Goal: Task Accomplishment & Management: Complete application form

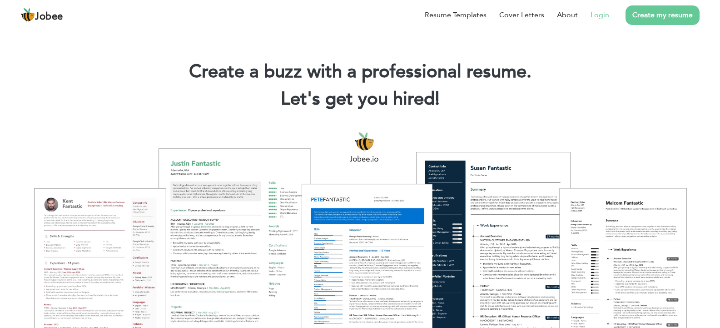
click at [591, 16] on li "Login" at bounding box center [593, 15] width 31 height 24
click at [598, 16] on link "Login" at bounding box center [600, 15] width 19 height 11
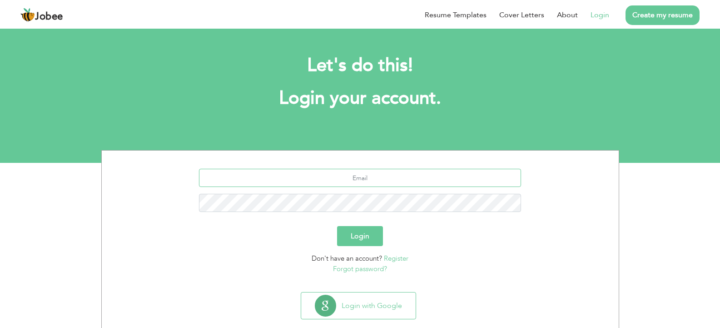
type input "[EMAIL_ADDRESS][DOMAIN_NAME]"
click at [364, 242] on button "Login" at bounding box center [360, 236] width 46 height 20
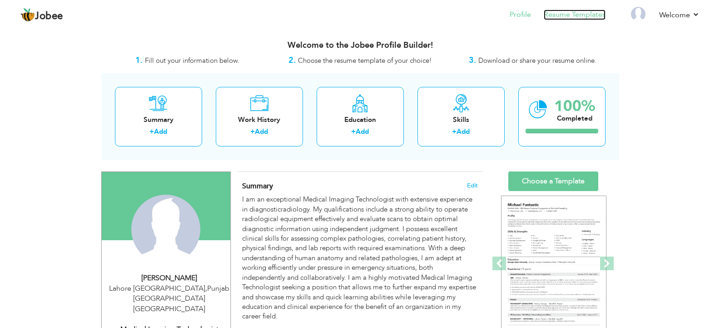
click at [581, 15] on link "Resume Templates" at bounding box center [575, 15] width 62 height 10
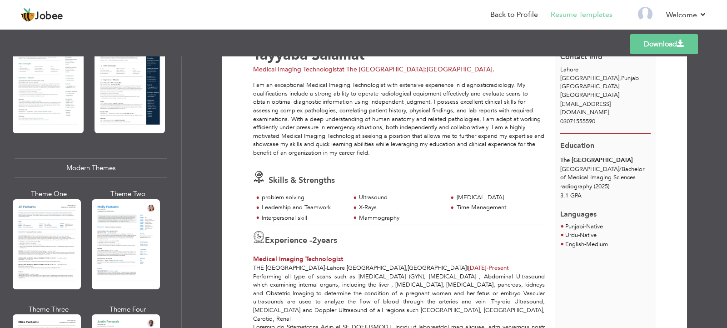
scroll to position [23, 0]
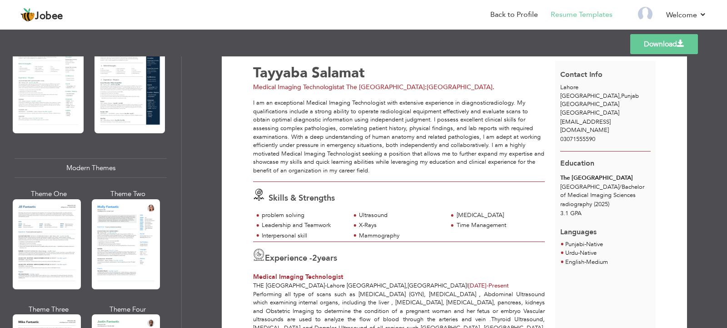
click at [674, 40] on link "Download" at bounding box center [664, 44] width 68 height 20
click at [531, 17] on link "Back to Profile" at bounding box center [514, 15] width 48 height 10
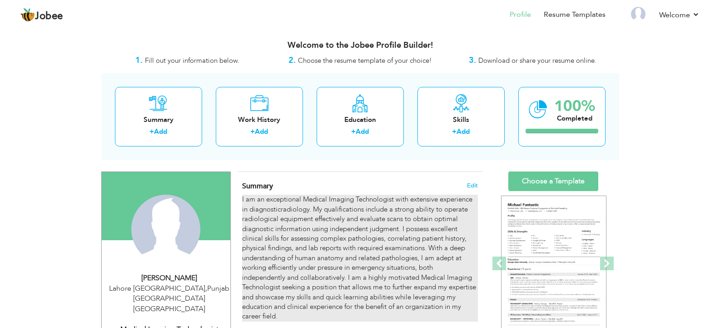
click at [417, 250] on div "I am an exceptional Medical Imaging Technologist with extensive experience in d…" at bounding box center [359, 258] width 235 height 126
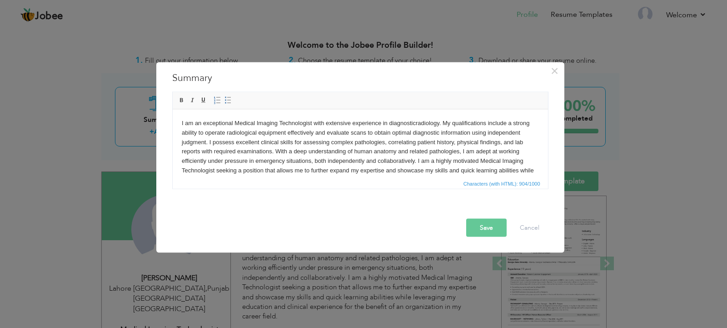
click at [522, 166] on body "I am an exceptional Medical Imaging Technologist with extensive experience in d…" at bounding box center [359, 151] width 357 height 66
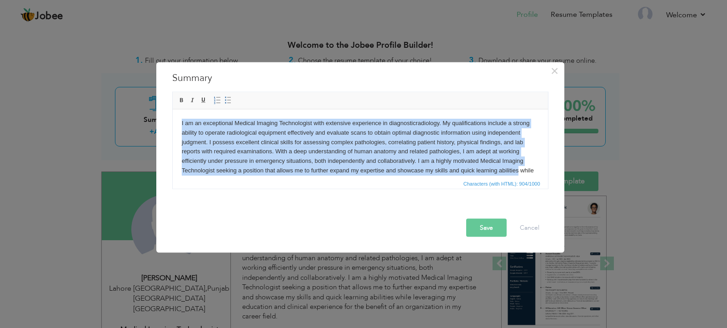
drag, startPoint x: 523, startPoint y: 169, endPoint x: 235, endPoint y: 204, distance: 289.3
click at [172, 109] on html "I am an exceptional Medical Imaging Technologist with extensive experience in d…" at bounding box center [359, 151] width 375 height 85
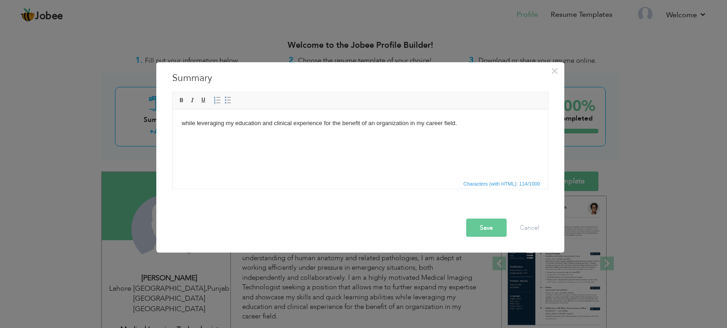
drag, startPoint x: 467, startPoint y: 130, endPoint x: 290, endPoint y: 234, distance: 205.8
click at [172, 125] on html "while leveraging my education and clinical experience for the benefit of an org…" at bounding box center [359, 123] width 375 height 28
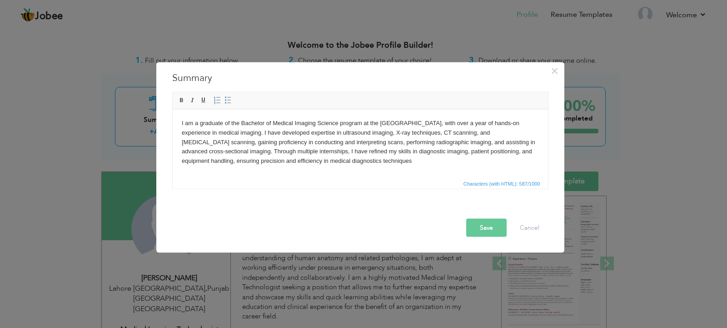
click at [198, 125] on body "I am a graduate of the Bachelor of Medical Imaging Science program at the [GEOG…" at bounding box center [359, 141] width 357 height 47
click at [199, 122] on body "I am a graduate of the Bachelor of Medical Imaging Science program at the [GEOG…" at bounding box center [359, 141] width 357 height 47
drag, startPoint x: 479, startPoint y: 133, endPoint x: 535, endPoint y: 132, distance: 56.4
click at [535, 132] on body "I am a undergraduate of the Bachelor of Medical Imaging Science program at the …" at bounding box center [359, 141] width 357 height 47
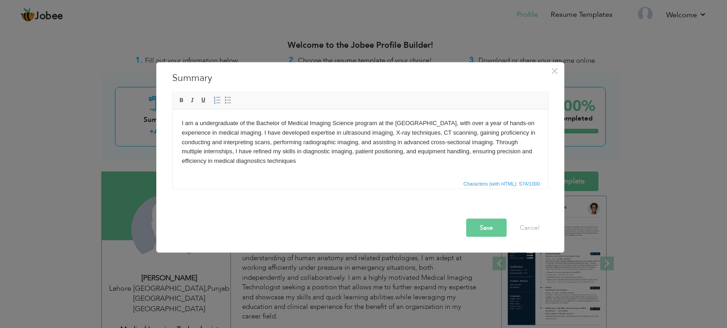
click at [488, 228] on button "Save" at bounding box center [486, 227] width 40 height 18
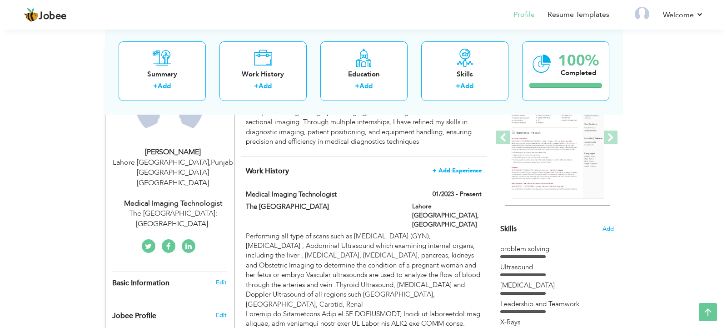
scroll to position [91, 0]
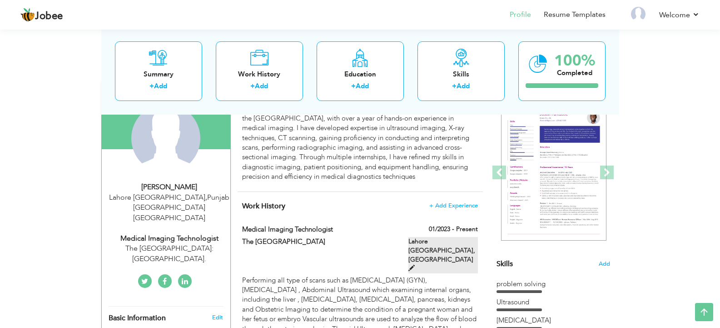
click at [415, 264] on span at bounding box center [412, 267] width 6 height 6
type input "Medical Imaging Technologist"
type input "The [GEOGRAPHIC_DATA]"
type input "01/2023"
type input "[GEOGRAPHIC_DATA]"
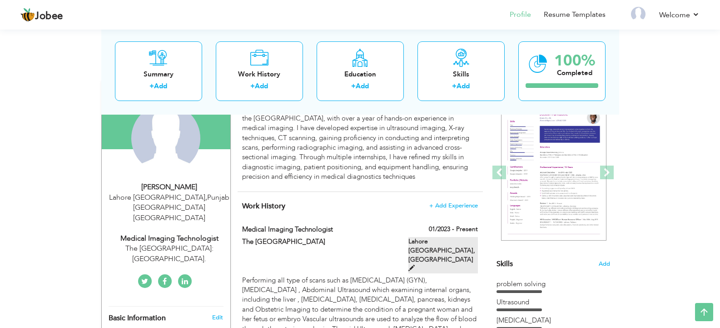
type input "Lahore [GEOGRAPHIC_DATA]"
checkbox input "true"
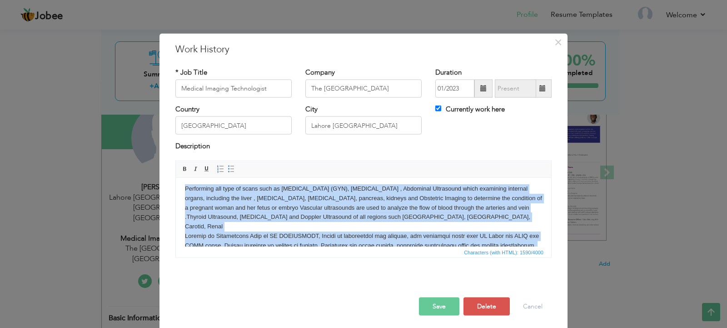
scroll to position [73, 0]
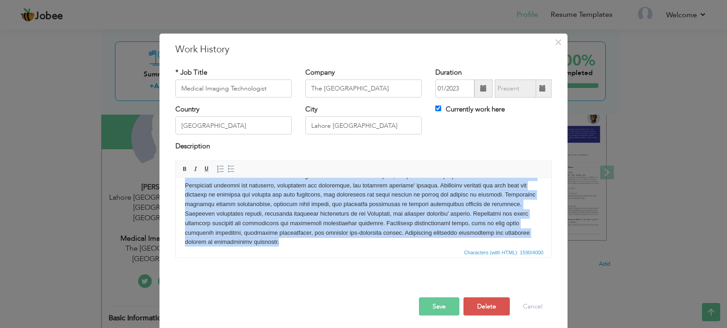
drag, startPoint x: 183, startPoint y: 189, endPoint x: 750, endPoint y: 487, distance: 641.1
click at [551, 255] on html "Performing all type of scans such as [MEDICAL_DATA] (GYN), [MEDICAL_DATA] , Abd…" at bounding box center [363, 180] width 375 height 150
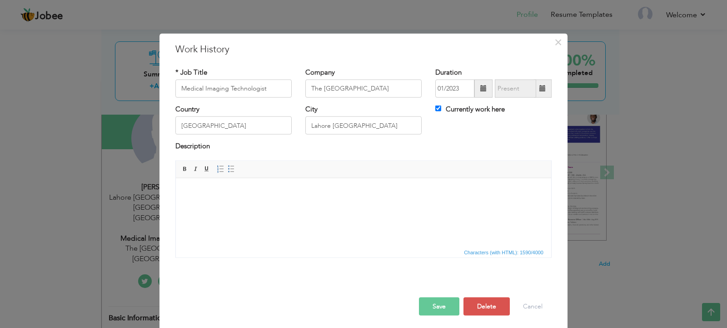
scroll to position [0, 0]
click at [297, 184] on html at bounding box center [363, 192] width 375 height 28
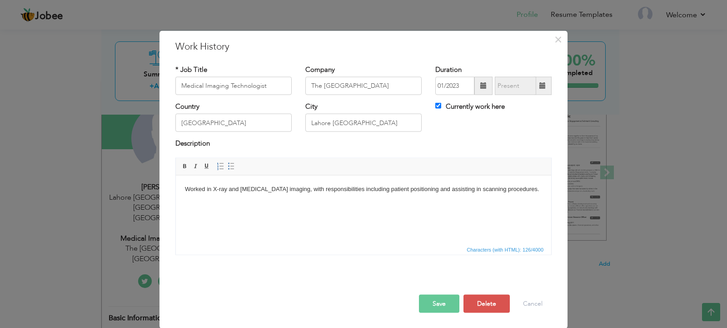
scroll to position [3, 0]
click at [419, 300] on button "Save" at bounding box center [439, 303] width 40 height 18
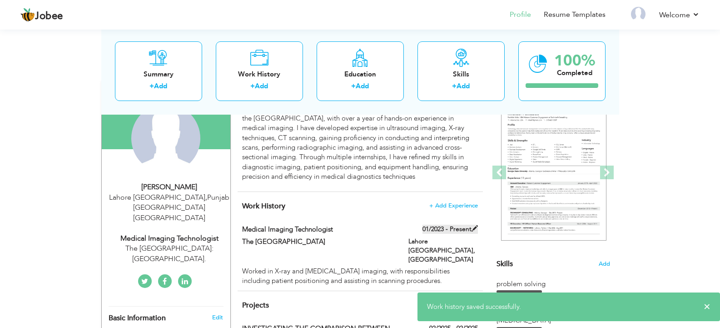
click at [471, 227] on label "01/2023 - Present" at bounding box center [450, 228] width 55 height 9
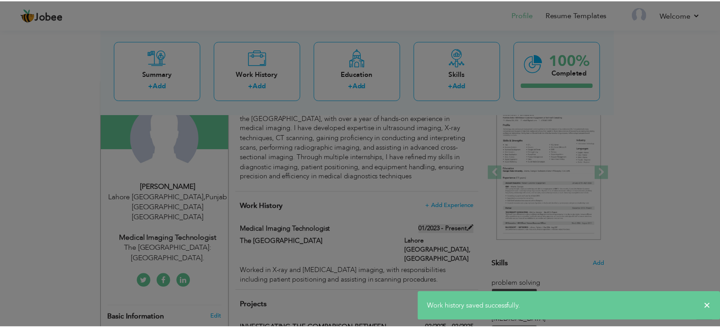
scroll to position [0, 0]
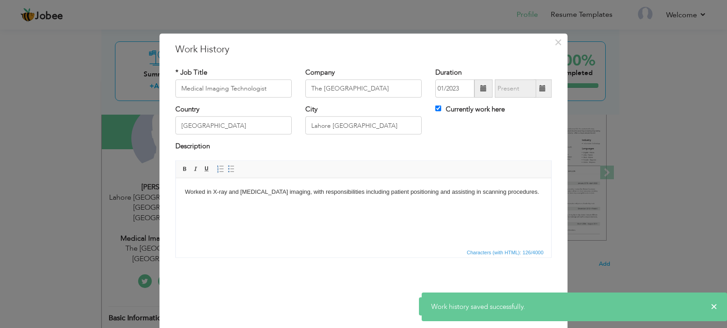
click at [474, 89] on span at bounding box center [483, 89] width 18 height 18
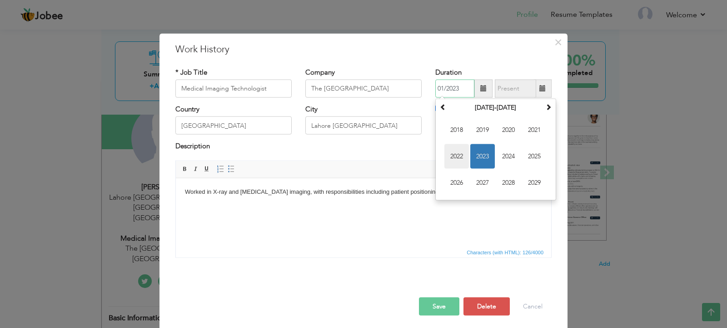
click at [456, 153] on span "2022" at bounding box center [456, 156] width 25 height 25
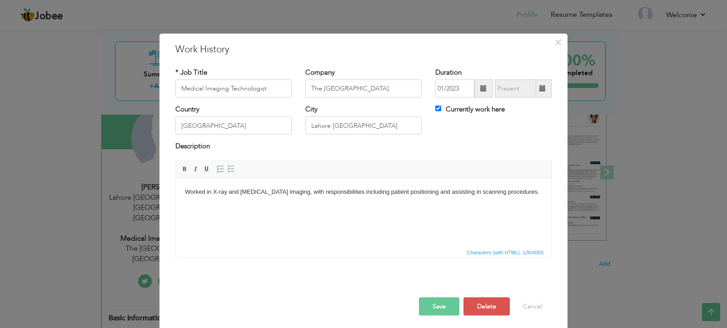
click at [480, 88] on span at bounding box center [483, 88] width 6 height 6
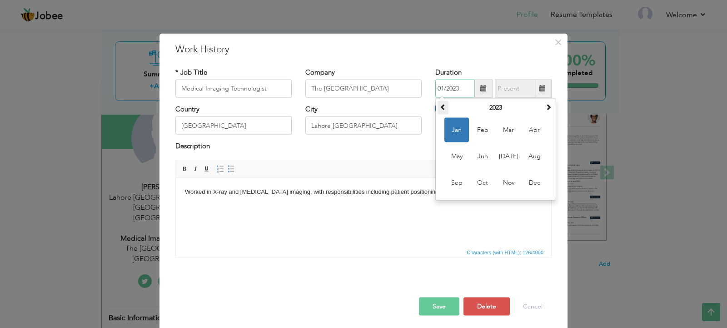
click at [444, 110] on th at bounding box center [443, 108] width 11 height 14
click at [455, 157] on span "May" at bounding box center [456, 156] width 25 height 25
type input "05/2022"
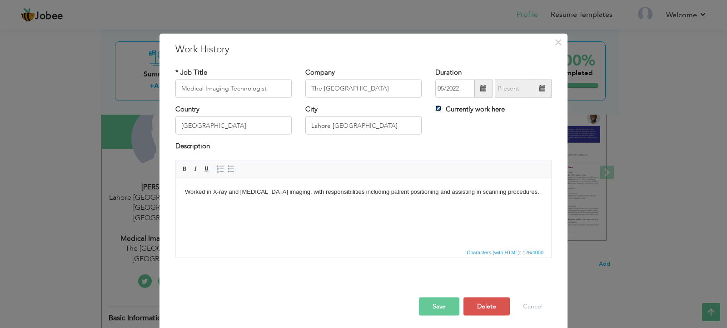
click at [437, 109] on input "Currently work here" at bounding box center [438, 108] width 6 height 6
checkbox input "false"
click at [539, 90] on span at bounding box center [542, 88] width 6 height 6
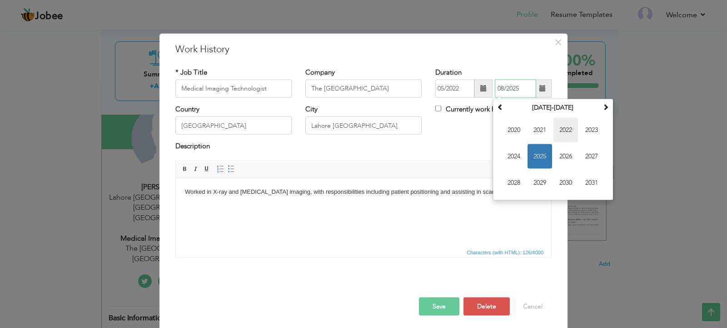
click at [565, 131] on span "2022" at bounding box center [566, 130] width 25 height 25
click at [584, 160] on span "Aug" at bounding box center [591, 156] width 25 height 25
type input "08/2022"
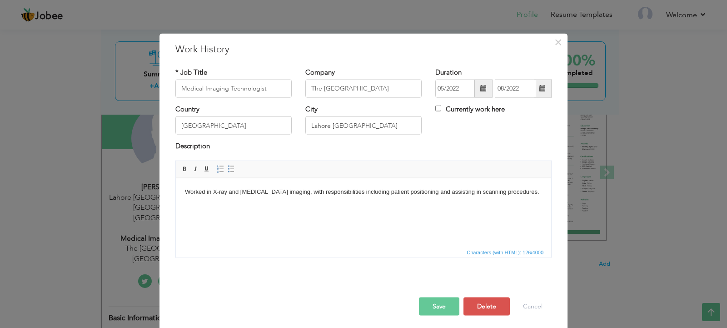
click at [423, 159] on div "Description" at bounding box center [364, 150] width 390 height 19
click at [262, 261] on div "Worked in X-ray and [MEDICAL_DATA] imaging, with responsibilities including pat…" at bounding box center [364, 212] width 390 height 104
click at [178, 84] on input "Medical Imaging Technologist" at bounding box center [233, 89] width 116 height 18
type input "Internee Medical Imaging Technologist"
click at [434, 304] on button "Save" at bounding box center [439, 306] width 40 height 18
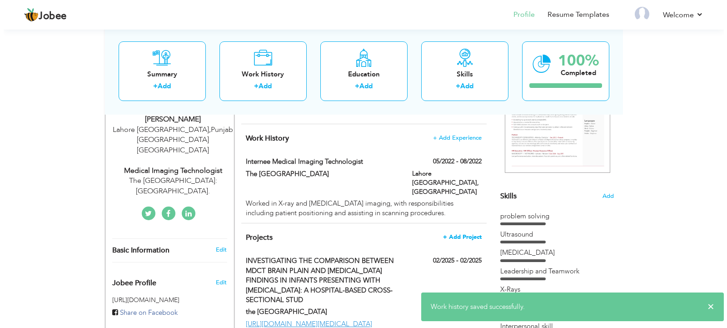
scroll to position [136, 0]
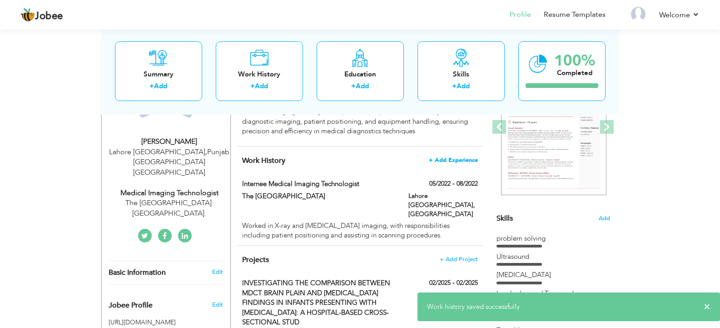
click at [449, 160] on span "+ Add Experience" at bounding box center [453, 160] width 49 height 6
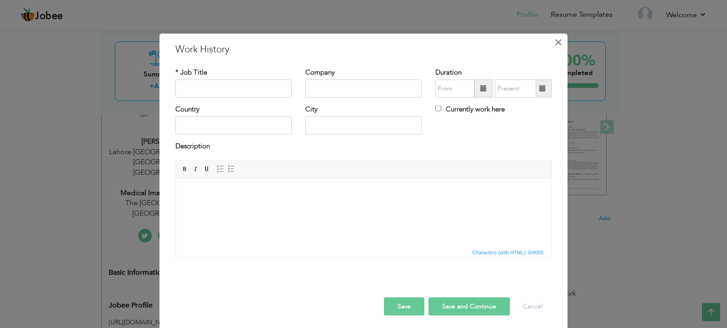
click at [560, 42] on button "×" at bounding box center [558, 42] width 15 height 15
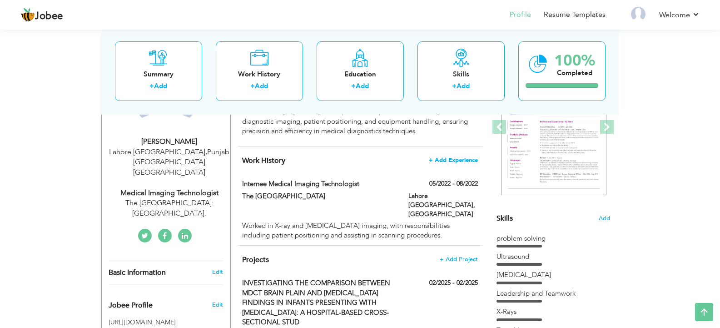
click at [459, 160] on span "+ Add Experience" at bounding box center [453, 160] width 49 height 6
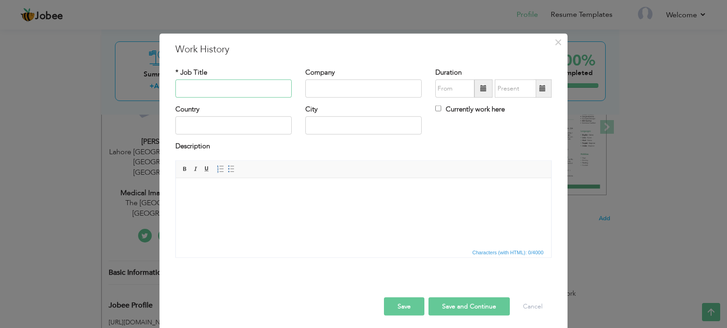
click at [224, 91] on input "text" at bounding box center [233, 89] width 116 height 18
click at [179, 90] on input "internee Medical Imaging Technologist" at bounding box center [233, 89] width 116 height 18
type input "Internee Medical Imaging Technologist"
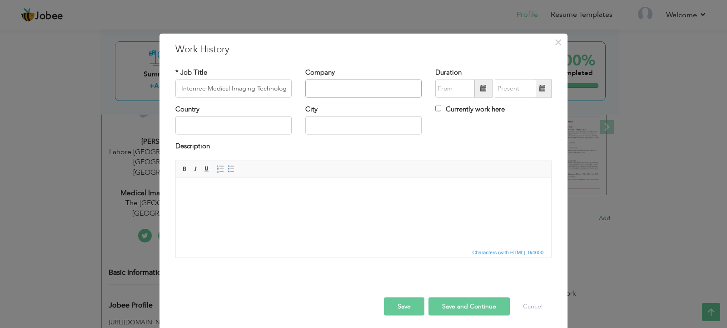
click at [317, 91] on input "text" at bounding box center [363, 89] width 116 height 18
type input "G"
click at [400, 89] on input "Universit of lahore Ultrasound clinic [GEOGRAPHIC_DATA]" at bounding box center [363, 89] width 116 height 18
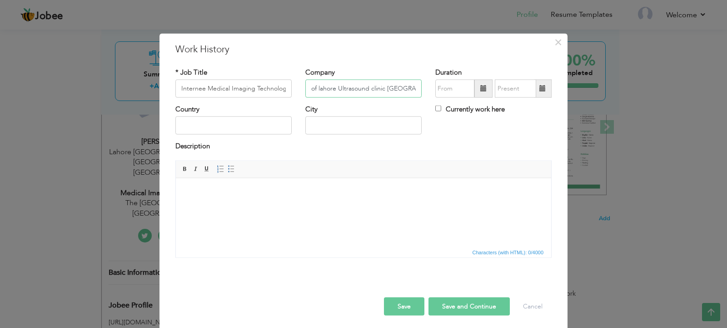
click at [385, 92] on input "Universit of lahore Ultrasound clinic [GEOGRAPHIC_DATA]" at bounding box center [363, 89] width 116 height 18
click at [332, 91] on input "Universit of Lahore Ultrasound Clinic [GEOGRAPHIC_DATA]" at bounding box center [363, 89] width 116 height 18
type input "[GEOGRAPHIC_DATA] Ultrasound Clinic [GEOGRAPHIC_DATA]"
click at [250, 121] on input "text" at bounding box center [233, 125] width 116 height 18
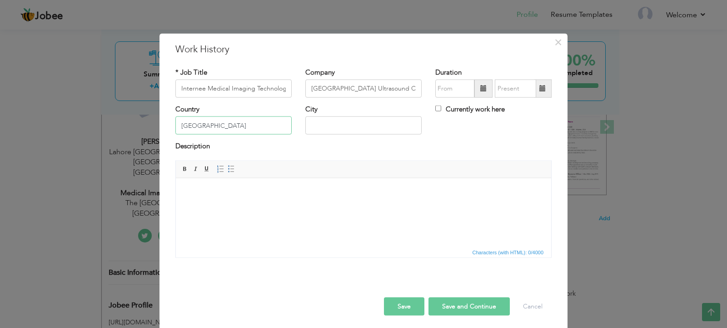
type input "[GEOGRAPHIC_DATA]"
click at [474, 85] on span at bounding box center [483, 89] width 18 height 18
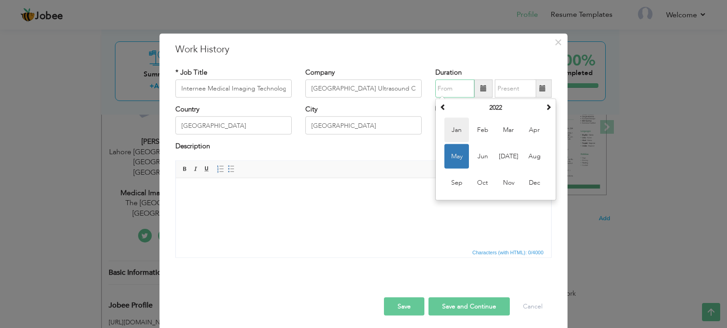
click at [454, 131] on span "Jan" at bounding box center [456, 130] width 25 height 25
type input "01/2022"
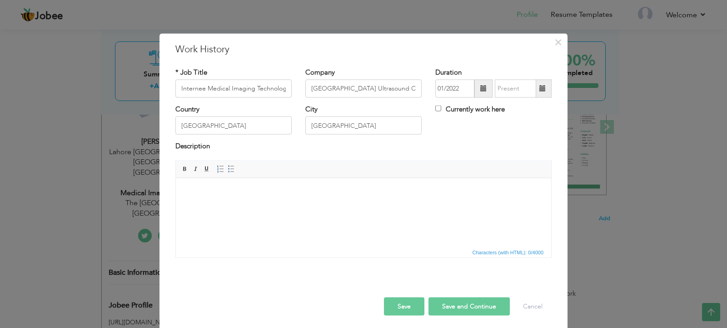
click at [538, 93] on span at bounding box center [543, 89] width 18 height 18
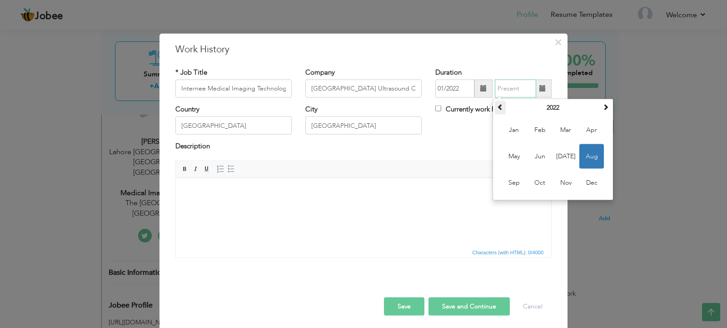
click at [495, 107] on th at bounding box center [500, 108] width 11 height 14
click at [588, 134] on span "Apr" at bounding box center [591, 130] width 25 height 25
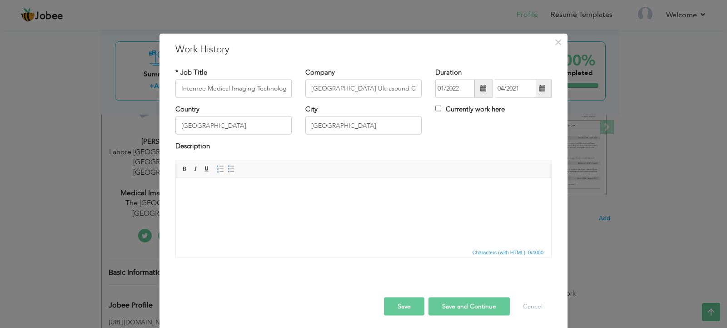
click at [267, 205] on html at bounding box center [363, 192] width 375 height 28
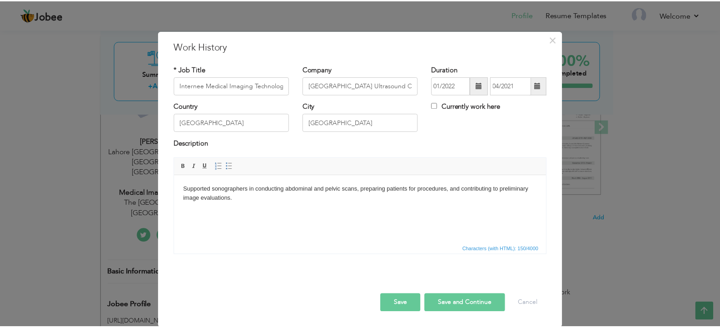
scroll to position [3, 0]
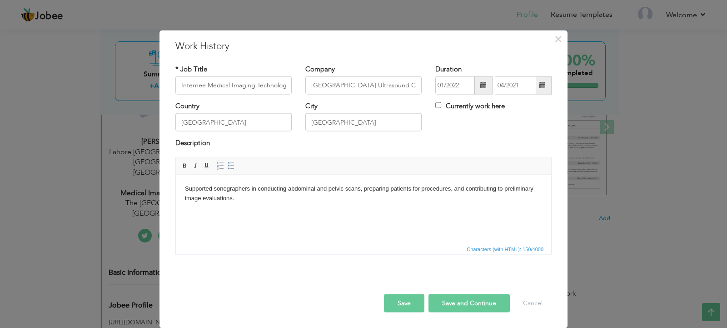
click at [399, 298] on button "Save" at bounding box center [404, 303] width 40 height 18
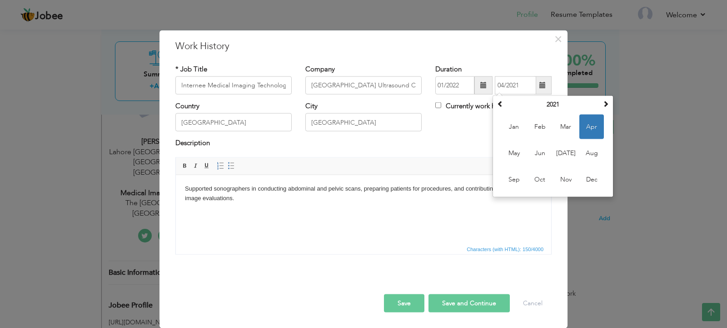
click at [412, 293] on div at bounding box center [364, 283] width 390 height 19
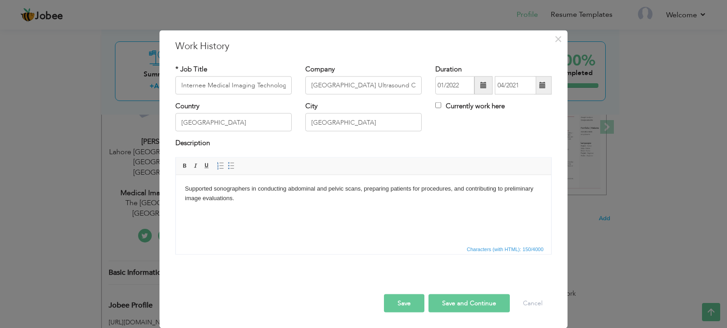
click at [405, 298] on button "Save" at bounding box center [404, 303] width 40 height 18
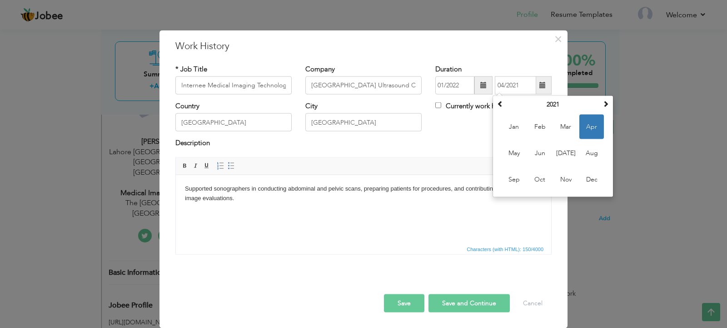
click at [485, 84] on span at bounding box center [483, 85] width 18 height 18
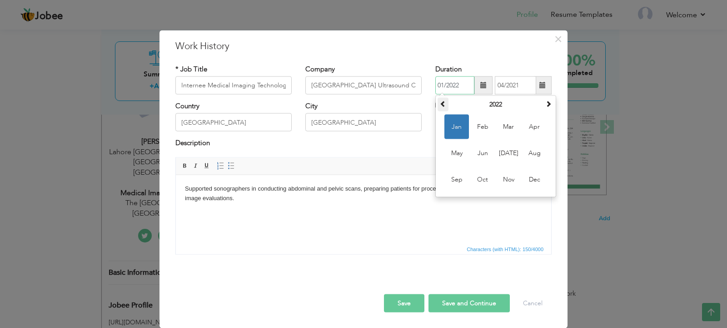
click at [440, 105] on span at bounding box center [443, 103] width 6 height 6
click at [542, 87] on span at bounding box center [542, 85] width 6 height 6
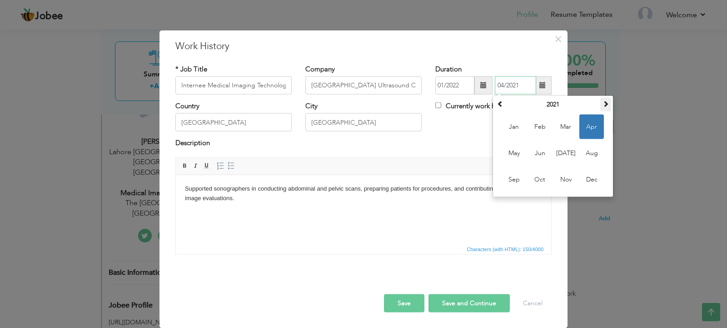
click at [603, 105] on span at bounding box center [606, 103] width 6 height 6
click at [586, 127] on span "Apr" at bounding box center [591, 127] width 25 height 25
type input "04/2022"
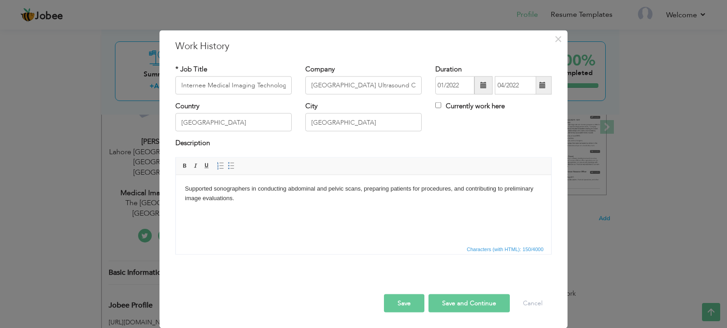
click at [394, 306] on button "Save" at bounding box center [404, 303] width 40 height 18
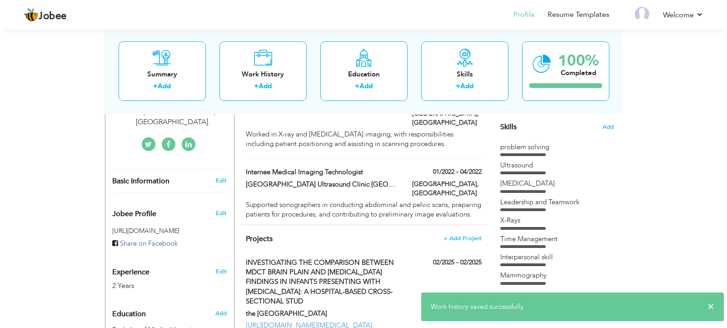
scroll to position [227, 0]
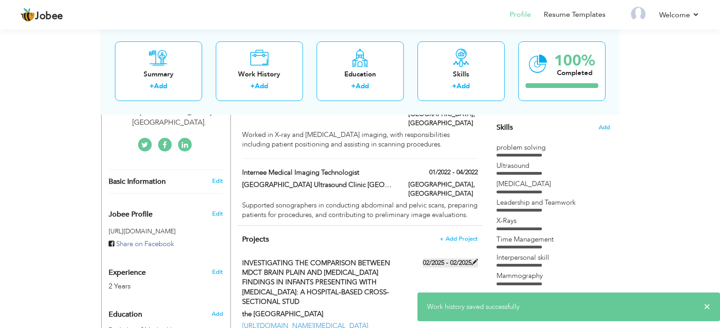
click at [474, 259] on span at bounding box center [475, 262] width 6 height 6
type input "INVESTIGATING THE COMPARISON BETWEEN MDCT BRAIN PLAIN AND [MEDICAL_DATA] FINDIN…"
type input "the [GEOGRAPHIC_DATA]"
type input "02/2025"
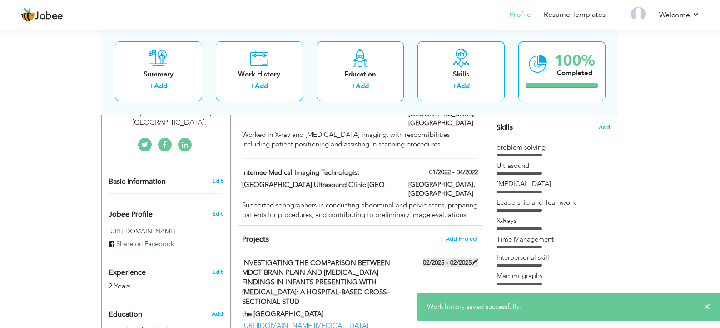
type input "[URL][DOMAIN_NAME][MEDICAL_DATA]"
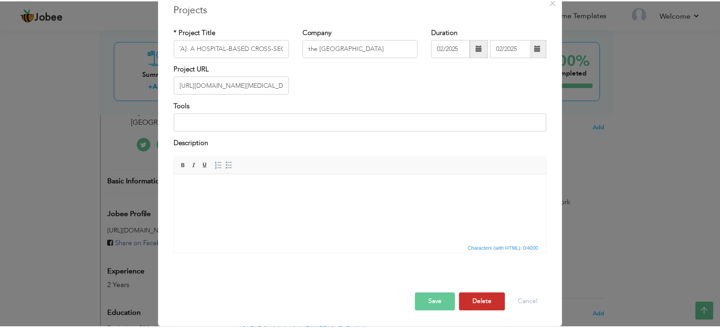
scroll to position [0, 0]
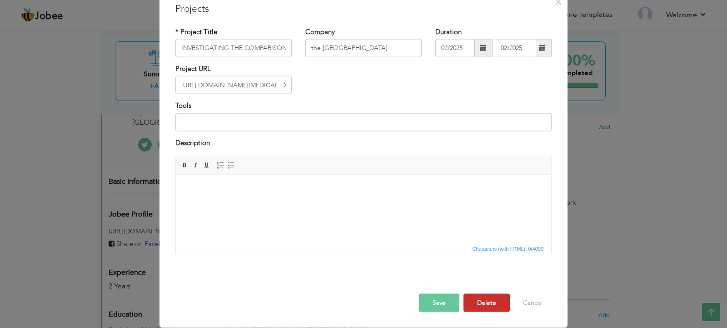
click at [482, 296] on button "Delete" at bounding box center [487, 303] width 46 height 18
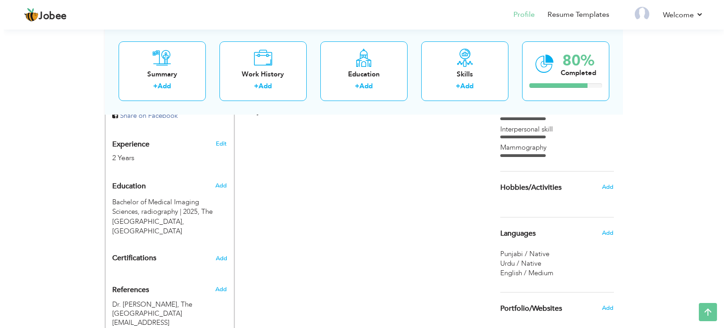
scroll to position [310, 0]
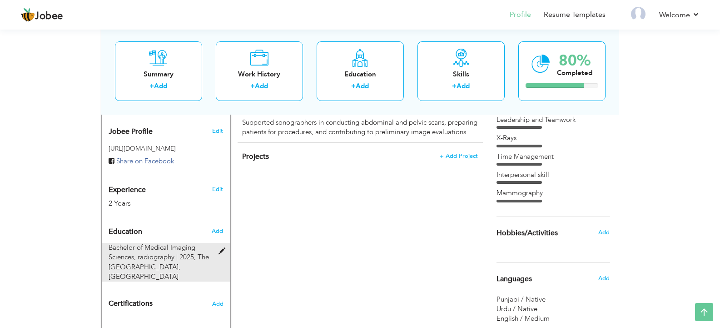
click at [223, 248] on span at bounding box center [224, 251] width 11 height 7
type input "Bachelor of Medical Imaging Sciences"
type input "radiography"
type input "2025"
type input "The [GEOGRAPHIC_DATA]"
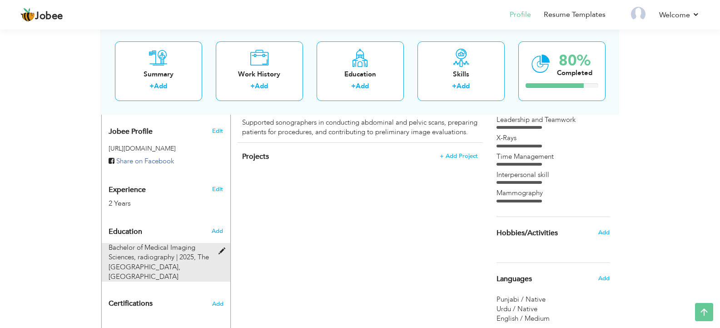
type input "3.09"
radio input "true"
type input "[GEOGRAPHIC_DATA]"
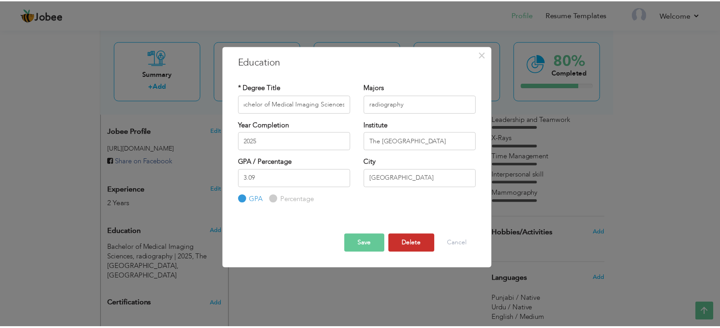
scroll to position [0, 0]
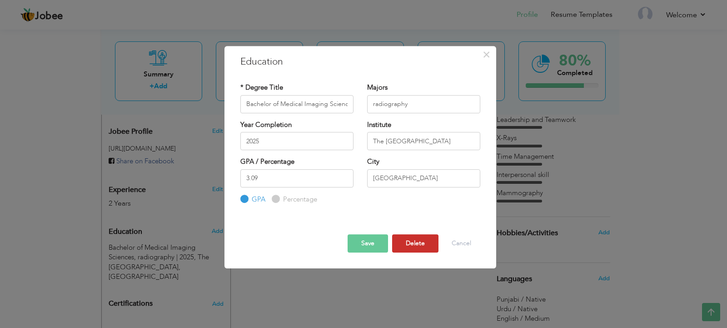
click at [408, 240] on button "Delete" at bounding box center [415, 243] width 46 height 18
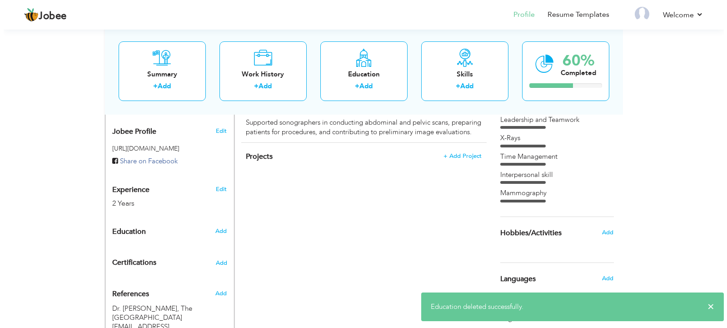
scroll to position [355, 0]
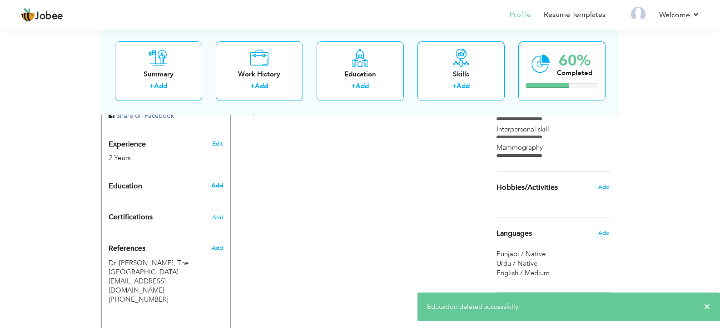
click at [220, 181] on span "Add" at bounding box center [217, 185] width 12 height 8
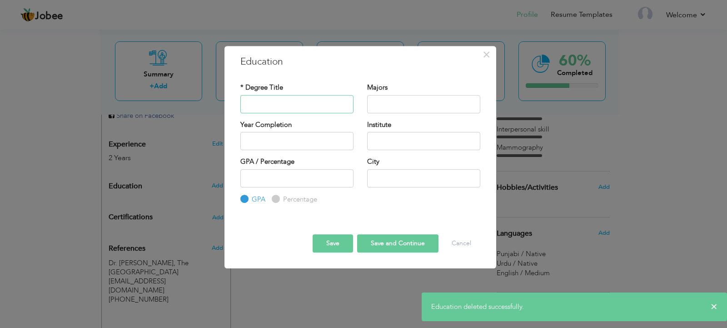
click at [317, 108] on input "text" at bounding box center [296, 104] width 113 height 18
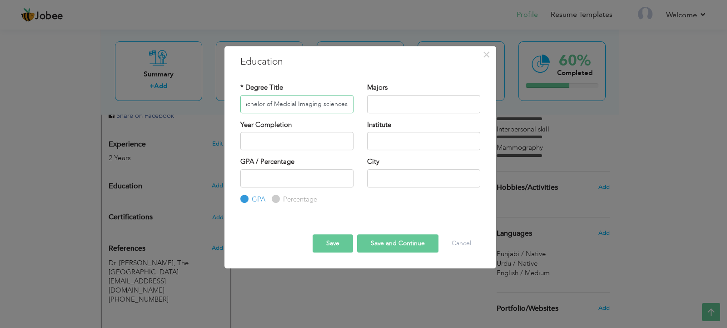
scroll to position [0, 5]
type input "Bachelor of Medical Imaging sciences"
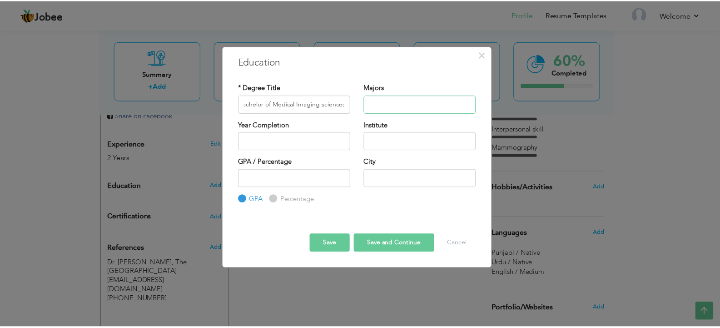
scroll to position [0, 0]
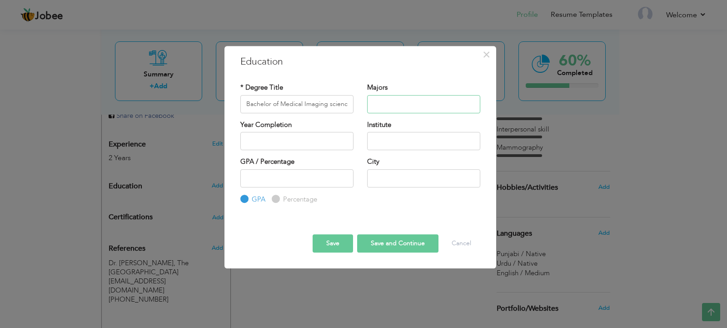
click at [387, 104] on input "text" at bounding box center [423, 104] width 113 height 18
type input "Radiography"
type input "2025"
click at [258, 142] on input "2025" at bounding box center [296, 141] width 113 height 18
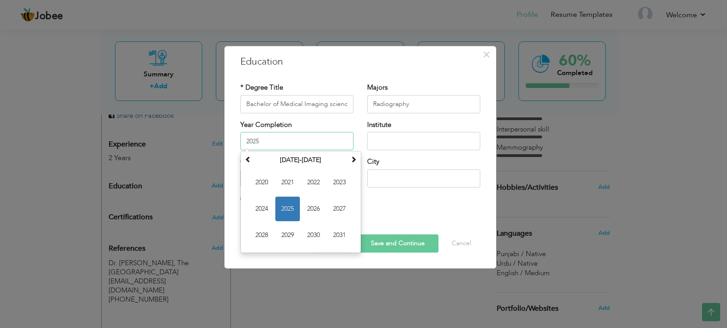
click at [287, 212] on span "2025" at bounding box center [287, 208] width 25 height 25
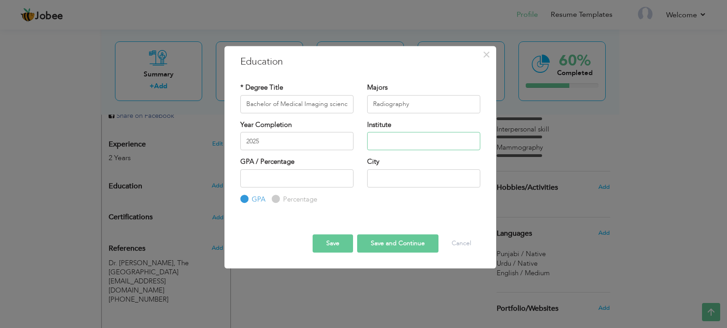
click at [409, 138] on input "text" at bounding box center [423, 141] width 113 height 18
type input "The [GEOGRAPHIC_DATA]"
click at [305, 180] on input "number" at bounding box center [296, 178] width 113 height 18
type input "3.09"
click at [393, 192] on div "City" at bounding box center [423, 175] width 127 height 37
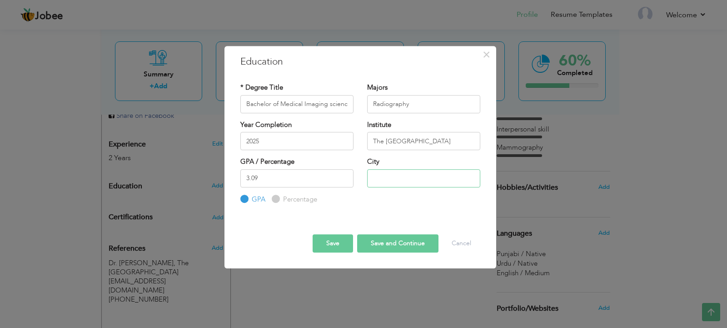
click at [395, 183] on input "text" at bounding box center [423, 178] width 113 height 18
type input "[GEOGRAPHIC_DATA]"
click at [340, 242] on button "Save" at bounding box center [333, 243] width 40 height 18
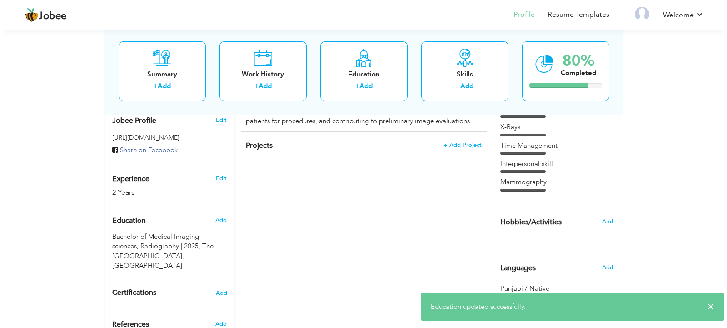
scroll to position [310, 0]
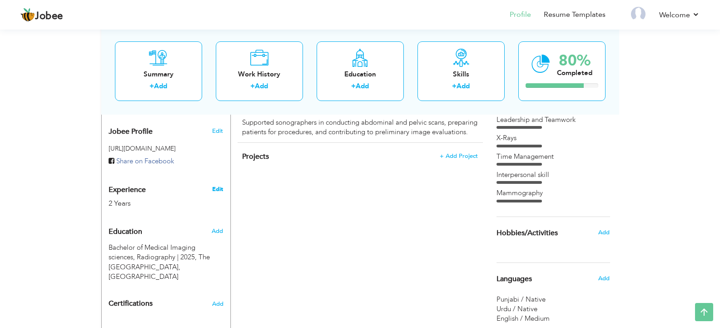
click at [216, 185] on link "Edit" at bounding box center [217, 189] width 11 height 8
type input "Tayyaba"
type input "Salamat"
type input "03071555590"
select select "number:166"
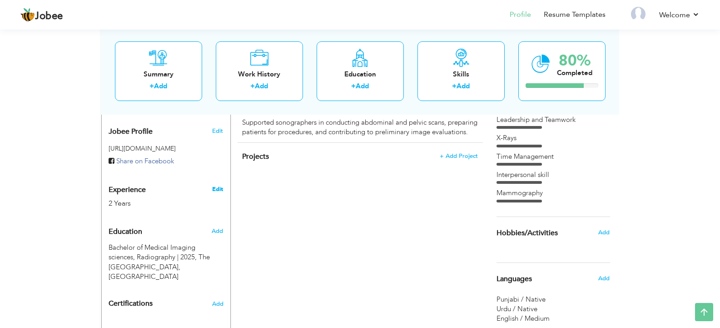
type input "Punjab [GEOGRAPHIC_DATA]"
type input "Lahore [GEOGRAPHIC_DATA]"
select select "number:4"
type input "The [GEOGRAPHIC_DATA]:[GEOGRAPHIC_DATA]."
type input "Medical Imaging Technologist"
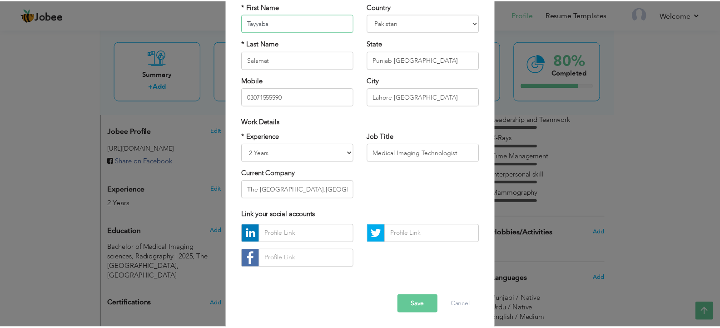
scroll to position [86, 0]
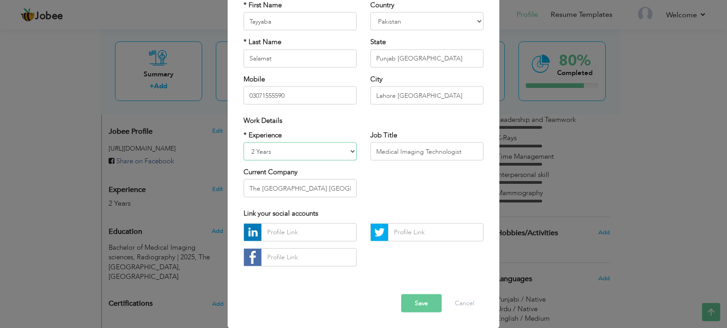
click at [326, 154] on select "Entry Level Less than 1 Year 1 Year 2 Years 3 Years 4 Years 5 Years 6 Years 7 Y…" at bounding box center [300, 151] width 113 height 18
select select "number:3"
click at [244, 142] on select "Entry Level Less than 1 Year 1 Year 2 Years 3 Years 4 Years 5 Years 6 Years 7 Y…" at bounding box center [300, 151] width 113 height 18
click at [422, 305] on button "Save" at bounding box center [421, 303] width 40 height 18
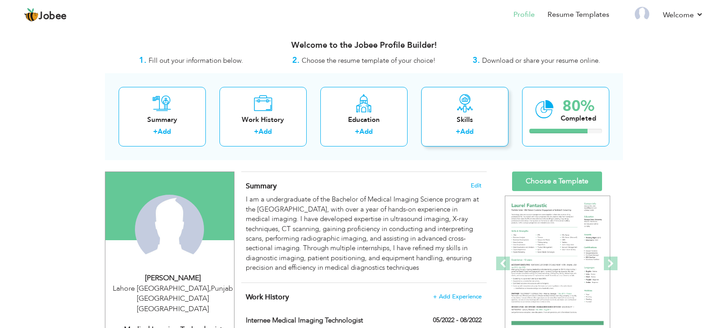
scroll to position [45, 0]
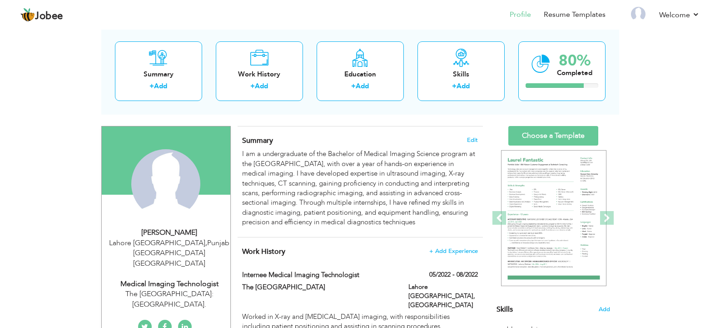
click at [189, 289] on div "The [GEOGRAPHIC_DATA]:[GEOGRAPHIC_DATA]." at bounding box center [170, 299] width 122 height 21
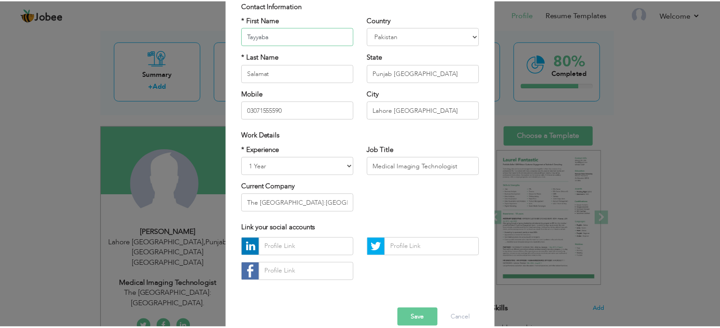
scroll to position [86, 0]
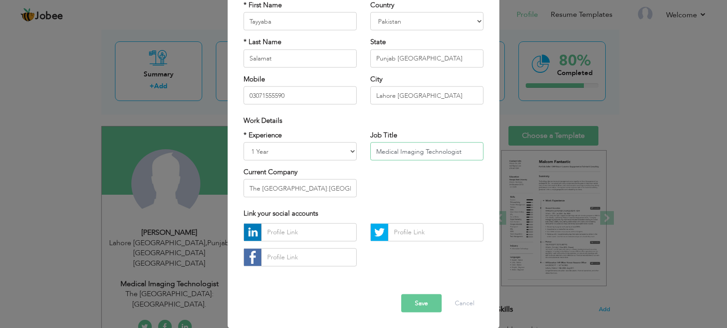
click at [373, 150] on input "Medical Imaging Technologist" at bounding box center [426, 151] width 113 height 18
drag, startPoint x: 459, startPoint y: 204, endPoint x: 474, endPoint y: 208, distance: 15.4
click at [464, 203] on div "* Experience Entry Level Less than 1 Year 1 Year 2 Years 3 Years 4 Years 5 Year…" at bounding box center [364, 167] width 254 height 74
click at [378, 150] on input "InMedical Imaging Technologist" at bounding box center [426, 151] width 113 height 18
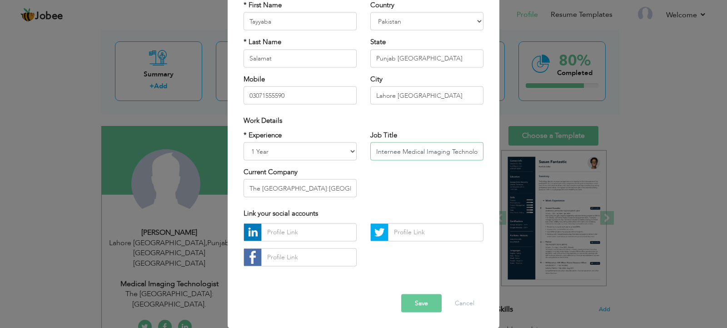
type input "Internee Medical Imaging Technologist"
click at [411, 304] on button "Save" at bounding box center [421, 303] width 40 height 18
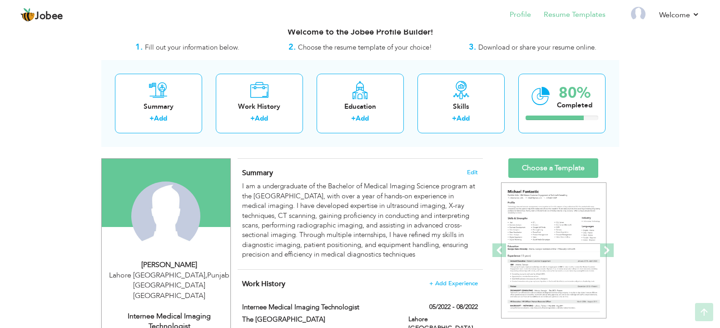
scroll to position [0, 0]
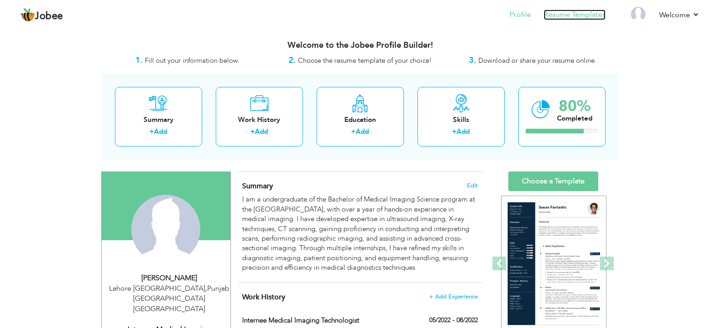
click at [556, 16] on link "Resume Templates" at bounding box center [575, 15] width 62 height 10
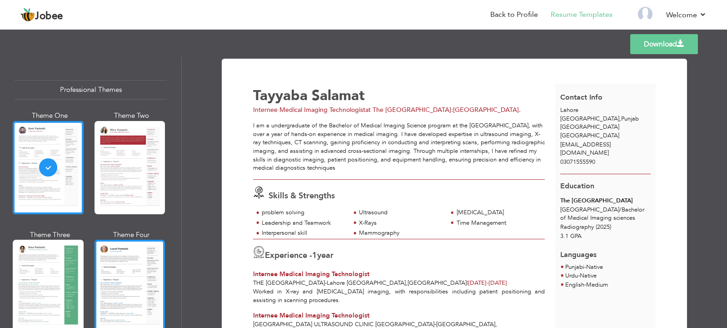
click at [136, 286] on div at bounding box center [130, 285] width 71 height 93
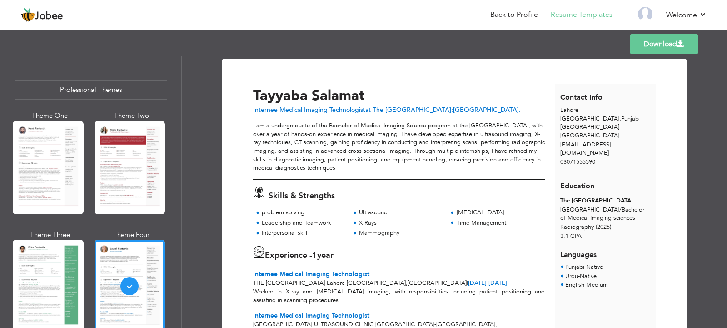
click at [669, 41] on link "Download" at bounding box center [664, 44] width 68 height 20
